Goal: Information Seeking & Learning: Learn about a topic

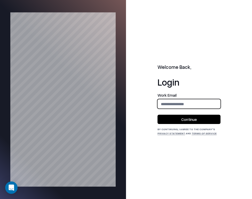
click at [169, 106] on input "email" at bounding box center [188, 104] width 62 height 10
type input "**********"
click at [177, 120] on button "Continue" at bounding box center [188, 119] width 63 height 9
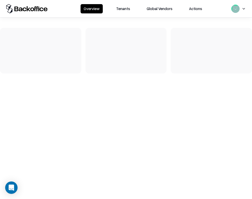
click at [126, 9] on button "Tenants" at bounding box center [123, 8] width 20 height 9
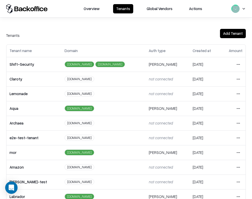
scroll to position [103, 0]
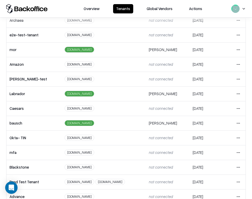
click at [241, 109] on html "Overview Tenants Global Vendors Actions Tenants Add Tenant Tenant name Domain A…" at bounding box center [126, 99] width 252 height 199
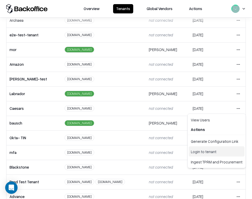
click at [213, 153] on div "Login to tenant" at bounding box center [216, 151] width 56 height 10
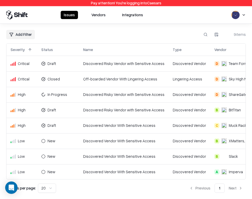
click at [100, 15] on button "Vendors" at bounding box center [98, 15] width 20 height 8
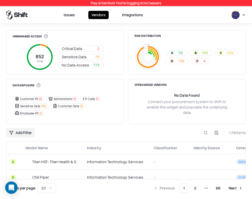
click at [203, 121] on div "Unmanaged Access 852 Total Critical Data 2 Sensitive Data 79 No Data Access 773…" at bounding box center [125, 111] width 239 height 163
click at [205, 128] on button at bounding box center [205, 132] width 9 height 9
click at [202, 57] on div "A 113 B 199 C 249 D 748 F 4" at bounding box center [202, 57] width 74 height 14
click at [202, 58] on div "A 113 B 199 C 249 D 748 F 4" at bounding box center [202, 57] width 74 height 14
click at [202, 59] on button "F 4" at bounding box center [199, 61] width 19 height 6
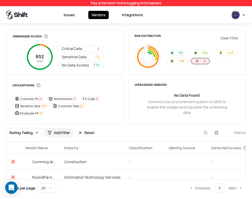
scroll to position [31, 0]
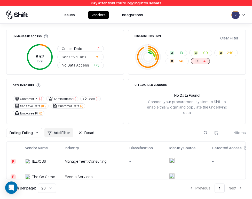
click at [109, 169] on td "Events Services" at bounding box center [93, 176] width 64 height 15
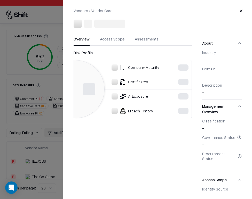
click at [48, 161] on div at bounding box center [126, 99] width 252 height 199
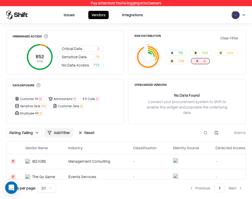
click at [64, 154] on td "Management Consulting" at bounding box center [96, 161] width 64 height 15
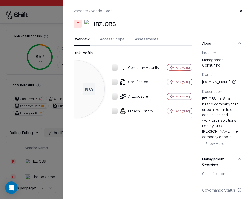
click at [45, 155] on div at bounding box center [126, 99] width 252 height 199
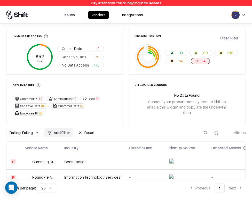
click at [204, 128] on button at bounding box center [205, 132] width 9 height 9
paste input "******"
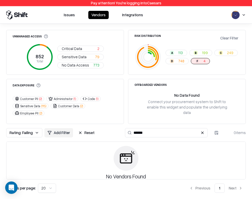
type input "******"
click at [90, 128] on button "Reset" at bounding box center [86, 132] width 22 height 9
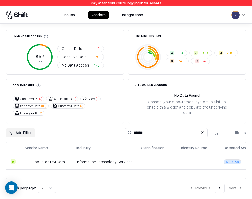
click at [88, 159] on div "Information Technology Services" at bounding box center [104, 161] width 56 height 5
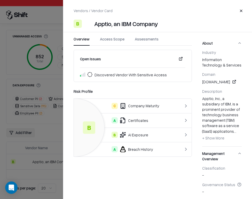
click at [125, 74] on span "Discovered Vendor With Sensitive Access" at bounding box center [130, 75] width 72 height 6
click at [131, 81] on div "Open Issues Discovered Vendor With Sensitive Access" at bounding box center [132, 66] width 118 height 32
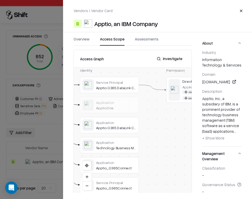
click at [115, 43] on button "Access Scope" at bounding box center [112, 40] width 24 height 9
click at [173, 55] on button "Investigate" at bounding box center [169, 58] width 32 height 9
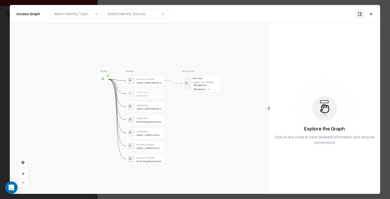
click at [144, 93] on div "Application" at bounding box center [149, 91] width 27 height 3
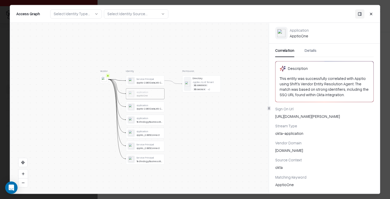
click at [148, 110] on div "Apptio O365 DataLink Connector" at bounding box center [149, 108] width 27 height 3
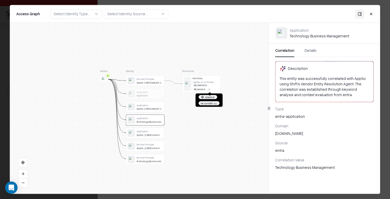
click at [214, 89] on div "Administrator Employee PII + 2" at bounding box center [206, 87] width 27 height 7
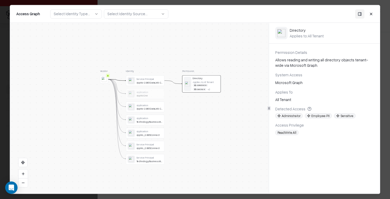
click at [251, 14] on button "Close" at bounding box center [370, 13] width 9 height 9
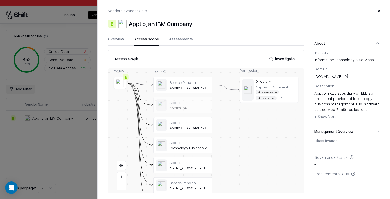
click at [123, 39] on button "Overview" at bounding box center [116, 40] width 16 height 9
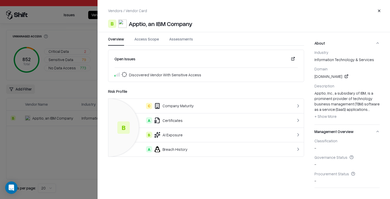
click at [145, 31] on div "Vendors / Vendor Card Close B Apptio, an IBM Company Overview Access Scope Asse…" at bounding box center [243, 99] width 292 height 199
click at [181, 38] on button "Assessments" at bounding box center [181, 40] width 24 height 9
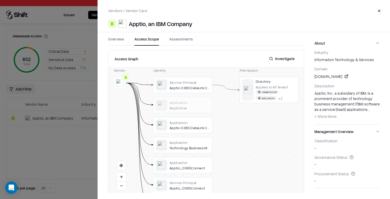
click at [144, 39] on button "Access Scope" at bounding box center [146, 40] width 24 height 9
click at [117, 36] on div "Vendors / Vendor Card Close B Apptio, an IBM Company Overview Access Scope Asse…" at bounding box center [243, 99] width 292 height 199
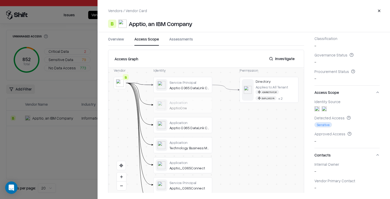
scroll to position [104, 0]
click at [116, 39] on button "Overview" at bounding box center [116, 40] width 16 height 9
click at [143, 39] on button "Access Scope" at bounding box center [146, 40] width 24 height 9
click at [0, 0] on button at bounding box center [0, 0] width 0 height 0
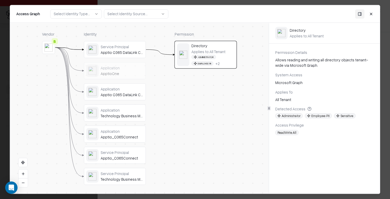
click at [251, 13] on button "Close" at bounding box center [370, 13] width 9 height 9
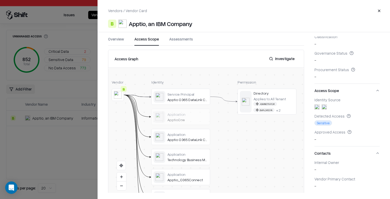
click at [0, 0] on button at bounding box center [0, 0] width 0 height 0
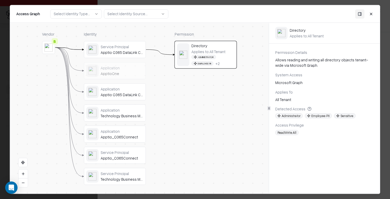
click at [251, 116] on span "Administrator" at bounding box center [289, 115] width 28 height 5
click at [251, 117] on span "Employee PII" at bounding box center [318, 115] width 27 height 5
click at [251, 117] on span "Sensitive" at bounding box center [345, 115] width 22 height 5
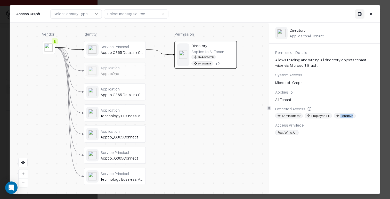
click at [251, 117] on span "Sensitive" at bounding box center [345, 115] width 22 height 5
click at [251, 12] on button "Close" at bounding box center [370, 13] width 9 height 9
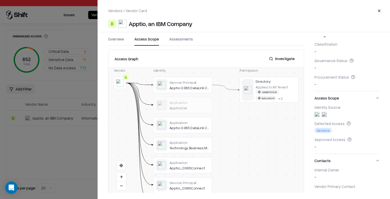
scroll to position [96, 0]
click at [35, 96] on div at bounding box center [195, 99] width 390 height 199
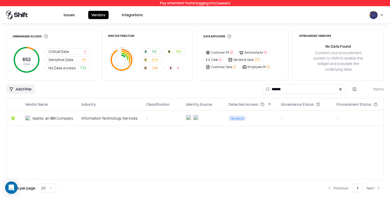
click at [163, 111] on td "-" at bounding box center [162, 118] width 40 height 15
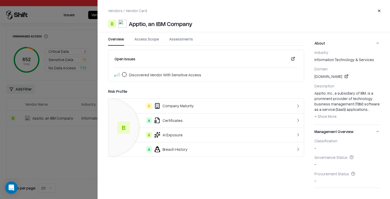
click at [251, 59] on button at bounding box center [292, 58] width 9 height 9
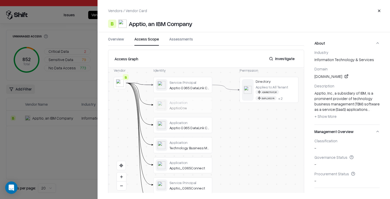
click at [155, 40] on button "Access Scope" at bounding box center [146, 40] width 24 height 9
click at [71, 82] on div at bounding box center [195, 99] width 390 height 199
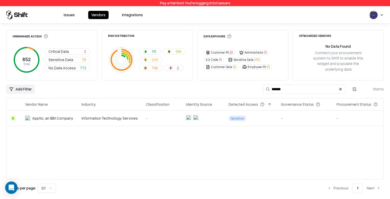
click at [340, 86] on button at bounding box center [340, 89] width 6 height 6
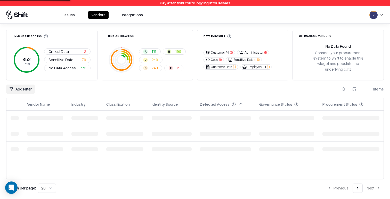
click at [69, 15] on button "Issues" at bounding box center [69, 15] width 17 height 8
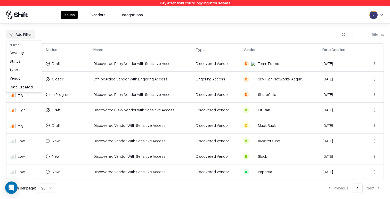
click at [27, 35] on html "Pay attention! You're logging into Caesars Issues Vendors Integrations Add Filt…" at bounding box center [195, 99] width 390 height 199
click at [23, 70] on div "Type" at bounding box center [24, 69] width 34 height 9
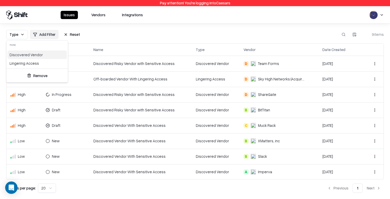
click at [184, 18] on html "Pay attention! You're logging into Caesars Issues Vendors Integrations Type Add…" at bounding box center [195, 99] width 390 height 199
click at [199, 82] on td "Lingering Access" at bounding box center [215, 78] width 47 height 15
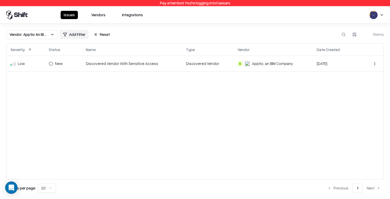
click at [35, 64] on div "Low" at bounding box center [26, 63] width 30 height 5
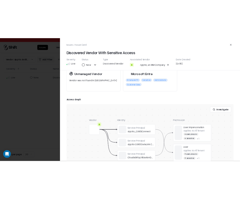
scroll to position [110, 0]
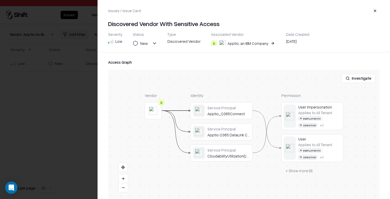
click at [304, 166] on button "+ Show more ( 9 )" at bounding box center [298, 170] width 35 height 9
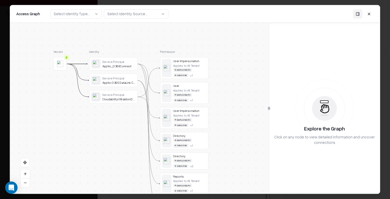
click at [366, 10] on button at bounding box center [368, 13] width 9 height 9
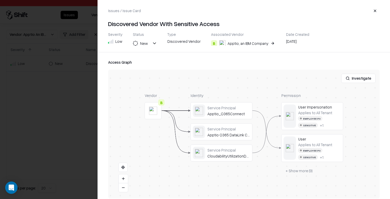
click at [353, 74] on button "Investigate" at bounding box center [358, 78] width 34 height 9
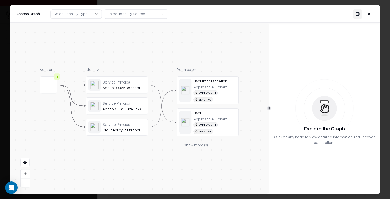
click at [190, 143] on button "+ Show more ( 9 )" at bounding box center [194, 144] width 35 height 9
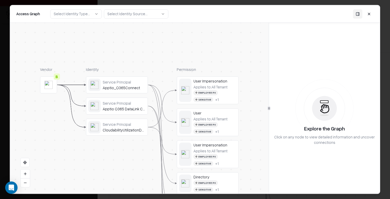
click at [368, 12] on button at bounding box center [368, 13] width 9 height 9
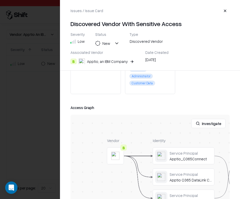
scroll to position [136, 0]
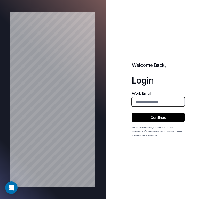
click at [140, 101] on input "email" at bounding box center [158, 102] width 52 height 10
type input "**********"
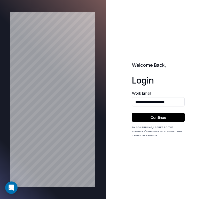
click at [155, 118] on button "Continue" at bounding box center [158, 117] width 53 height 9
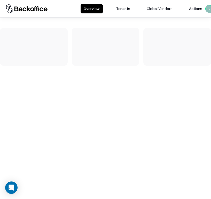
click at [120, 12] on button "Tenants" at bounding box center [123, 8] width 20 height 9
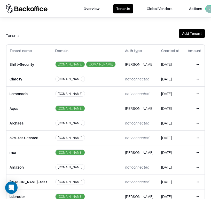
scroll to position [114, 0]
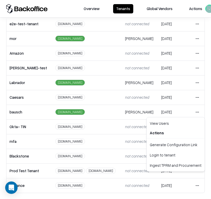
click at [196, 112] on html "Overview Tenants Global Vendors Actions Tenants Add Tenant Tenant name Domain A…" at bounding box center [105, 99] width 211 height 199
click at [178, 153] on div "Login to tenant" at bounding box center [175, 155] width 56 height 10
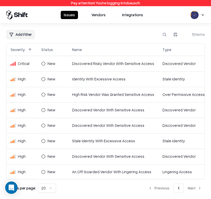
click at [89, 57] on td "Discovered Risky Vendor With Sensitive Access" at bounding box center [113, 63] width 90 height 15
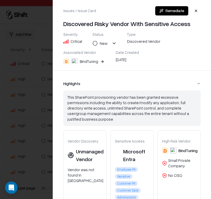
click at [98, 61] on button "D BindTuning" at bounding box center [84, 61] width 42 height 9
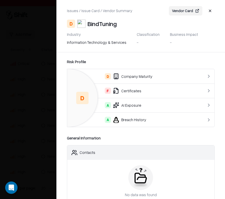
click at [37, 87] on div at bounding box center [112, 99] width 225 height 199
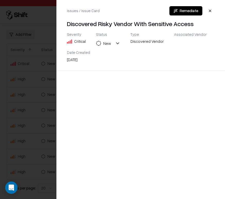
click at [43, 103] on div at bounding box center [112, 99] width 225 height 199
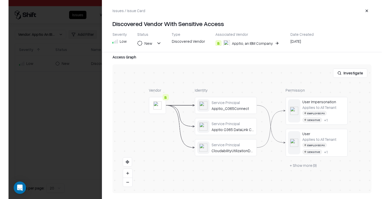
scroll to position [110, 0]
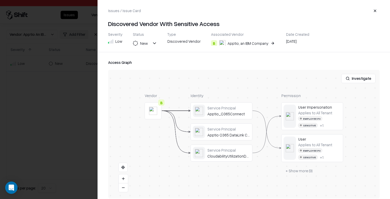
click at [286, 41] on div "[DATE]" at bounding box center [297, 42] width 23 height 7
click at [288, 63] on div "Access Graph Investigate Vendor B Identity Service Principal Apptio_O365Connect…" at bounding box center [243, 129] width 271 height 139
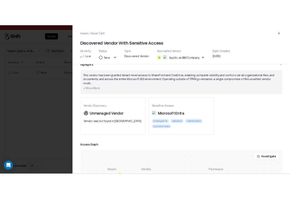
scroll to position [0, 0]
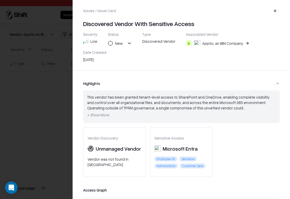
click at [143, 95] on div "This vendor has been granted tenant-level access to SharePoint and OneDrive, en…" at bounding box center [181, 107] width 189 height 24
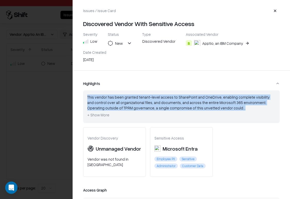
click at [143, 95] on div "This vendor has been granted tenant-level access to SharePoint and OneDrive, en…" at bounding box center [181, 107] width 189 height 24
click at [145, 95] on div "This vendor has been granted tenant-level access to SharePoint and OneDrive, en…" at bounding box center [181, 107] width 189 height 24
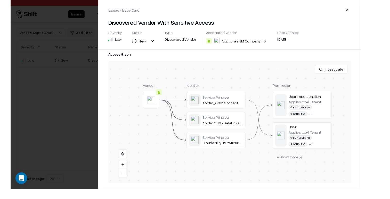
scroll to position [110, 0]
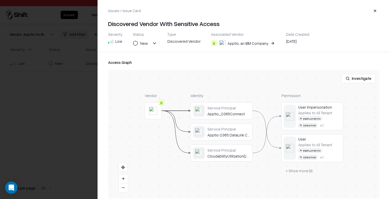
click at [262, 40] on button "B Apptio, an IBM Company" at bounding box center [243, 43] width 65 height 9
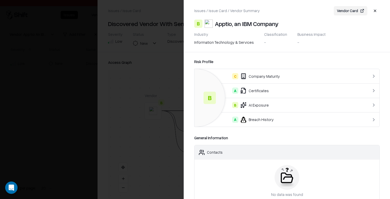
click at [299, 15] on button "Vendor Card" at bounding box center [351, 10] width 34 height 9
click at [299, 40] on div "Industry information technology & services Classification - Business Impact -" at bounding box center [286, 39] width 185 height 14
click at [299, 10] on button "Vendor Card" at bounding box center [351, 10] width 34 height 9
click at [134, 61] on div at bounding box center [195, 99] width 390 height 199
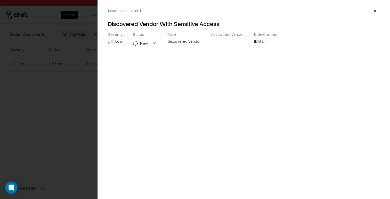
click at [69, 72] on div at bounding box center [195, 99] width 390 height 199
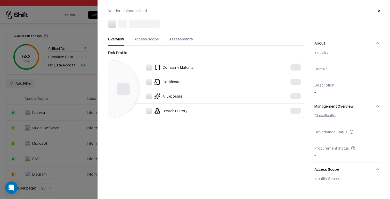
click at [154, 37] on button "Access Scope" at bounding box center [146, 40] width 24 height 9
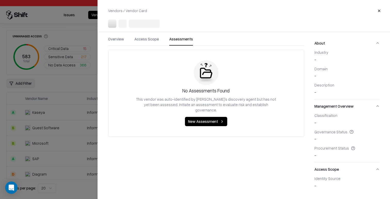
click at [183, 40] on button "Assessments" at bounding box center [181, 40] width 24 height 9
click at [145, 40] on button "Access Scope" at bounding box center [146, 40] width 24 height 9
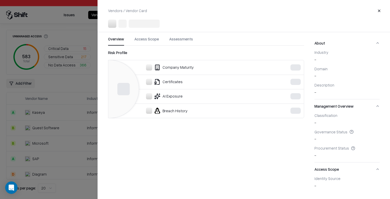
click at [114, 42] on button "Overview" at bounding box center [116, 40] width 16 height 9
click at [41, 113] on div at bounding box center [195, 99] width 390 height 199
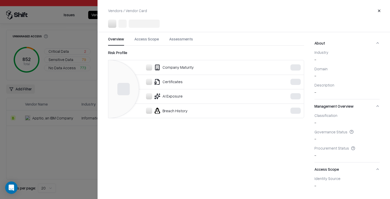
click at [43, 118] on div at bounding box center [195, 99] width 390 height 199
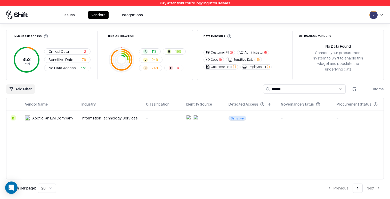
click at [253, 118] on td "Sensitive" at bounding box center [250, 118] width 52 height 15
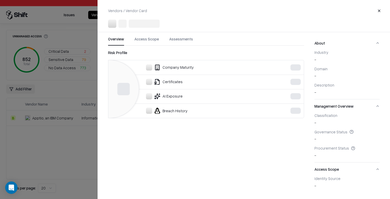
click at [75, 130] on div at bounding box center [195, 99] width 390 height 199
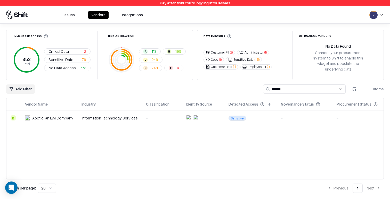
click at [226, 111] on td "Sensitive" at bounding box center [250, 118] width 52 height 15
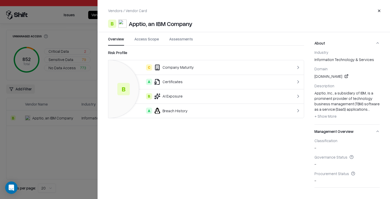
click at [78, 80] on div at bounding box center [195, 99] width 390 height 199
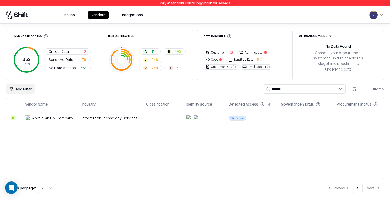
click at [68, 16] on button "Issues" at bounding box center [69, 15] width 17 height 8
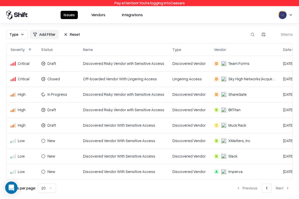
click at [124, 60] on td "Discovered Risky Vendor with Sensitive Access" at bounding box center [123, 63] width 89 height 15
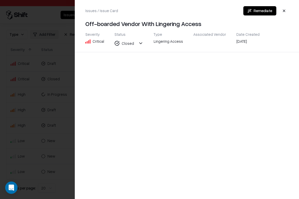
click at [71, 84] on div at bounding box center [149, 99] width 299 height 199
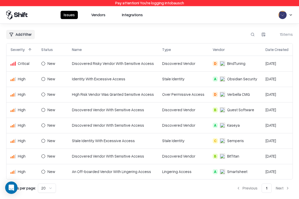
click at [107, 77] on td "Identity With Excessive Access" at bounding box center [113, 78] width 90 height 15
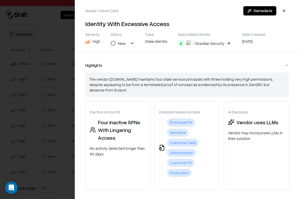
click at [255, 9] on button "Remediate" at bounding box center [259, 10] width 33 height 9
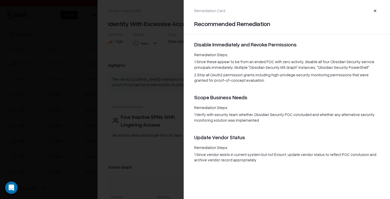
click at [167, 88] on div at bounding box center [195, 99] width 390 height 199
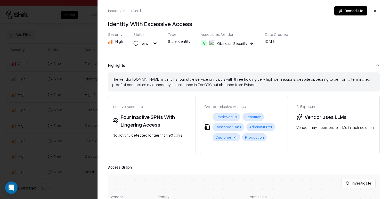
click at [82, 104] on div at bounding box center [195, 99] width 390 height 199
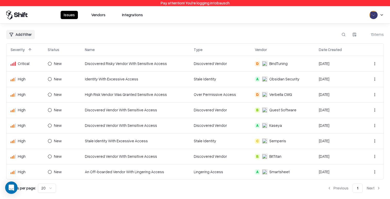
click at [101, 10] on div "Issues Vendors Integrations" at bounding box center [76, 14] width 140 height 9
click at [102, 19] on button "Vendors" at bounding box center [98, 15] width 20 height 8
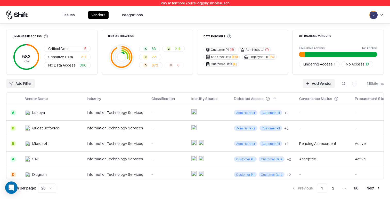
click at [121, 106] on td "Information Technology Services" at bounding box center [115, 112] width 64 height 15
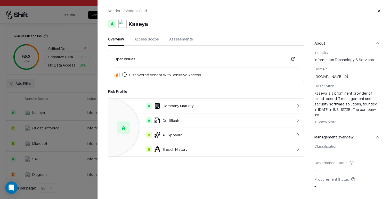
click at [292, 58] on button at bounding box center [292, 58] width 9 height 9
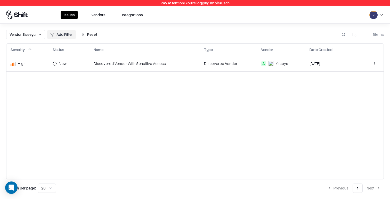
click at [132, 70] on td "Discovered Vendor With Sensitive Access" at bounding box center [144, 63] width 110 height 15
click at [129, 70] on td "Discovered Vendor With Sensitive Access" at bounding box center [144, 63] width 110 height 15
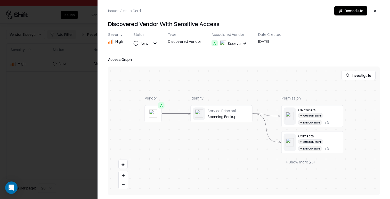
scroll to position [110, 0]
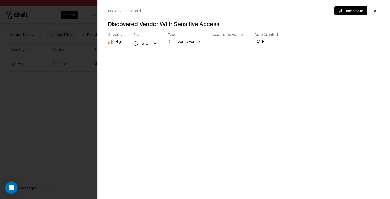
click at [87, 107] on div at bounding box center [195, 99] width 390 height 199
